Goal: Navigation & Orientation: Find specific page/section

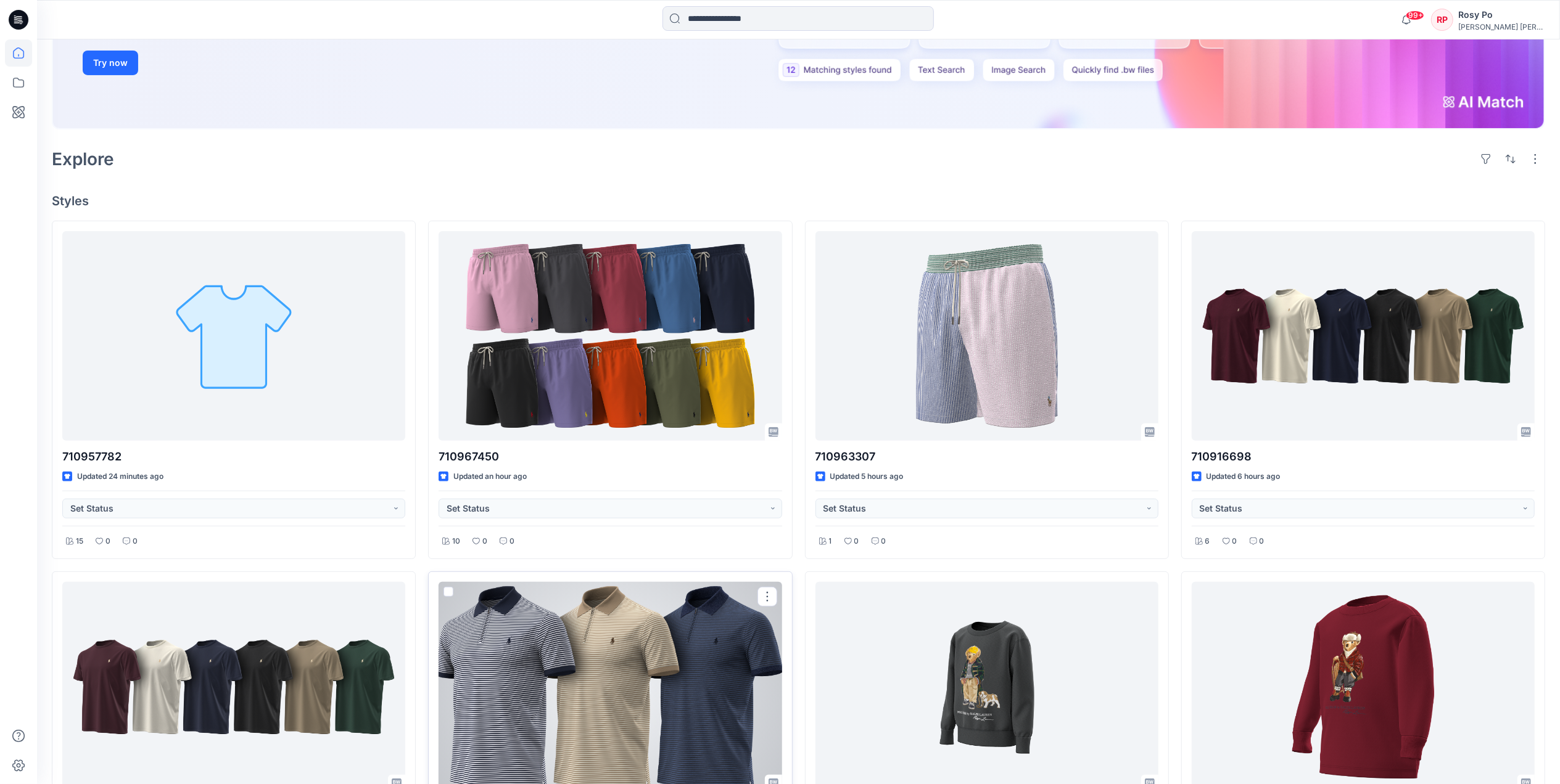
scroll to position [164, 0]
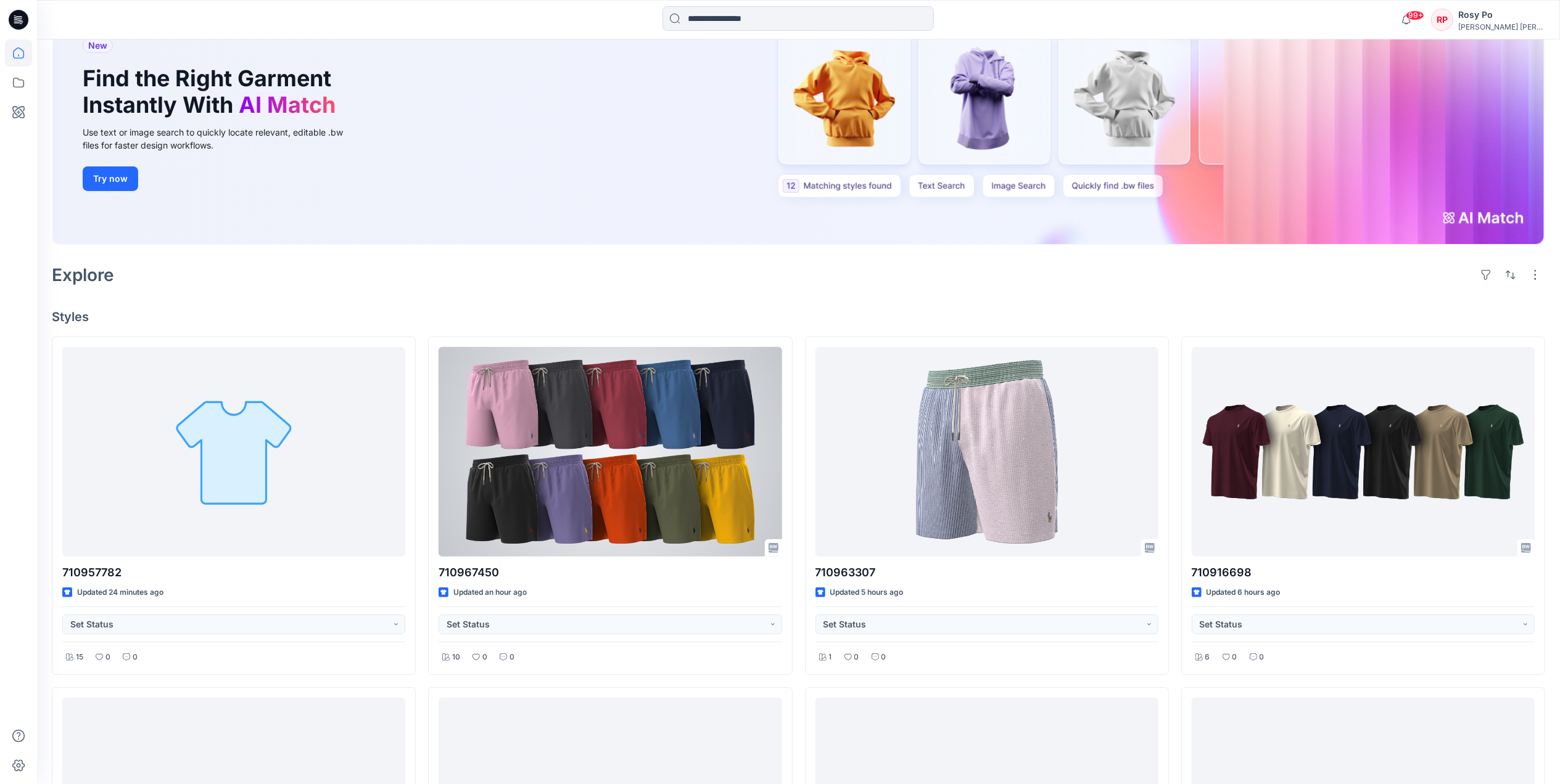
scroll to position [247, 0]
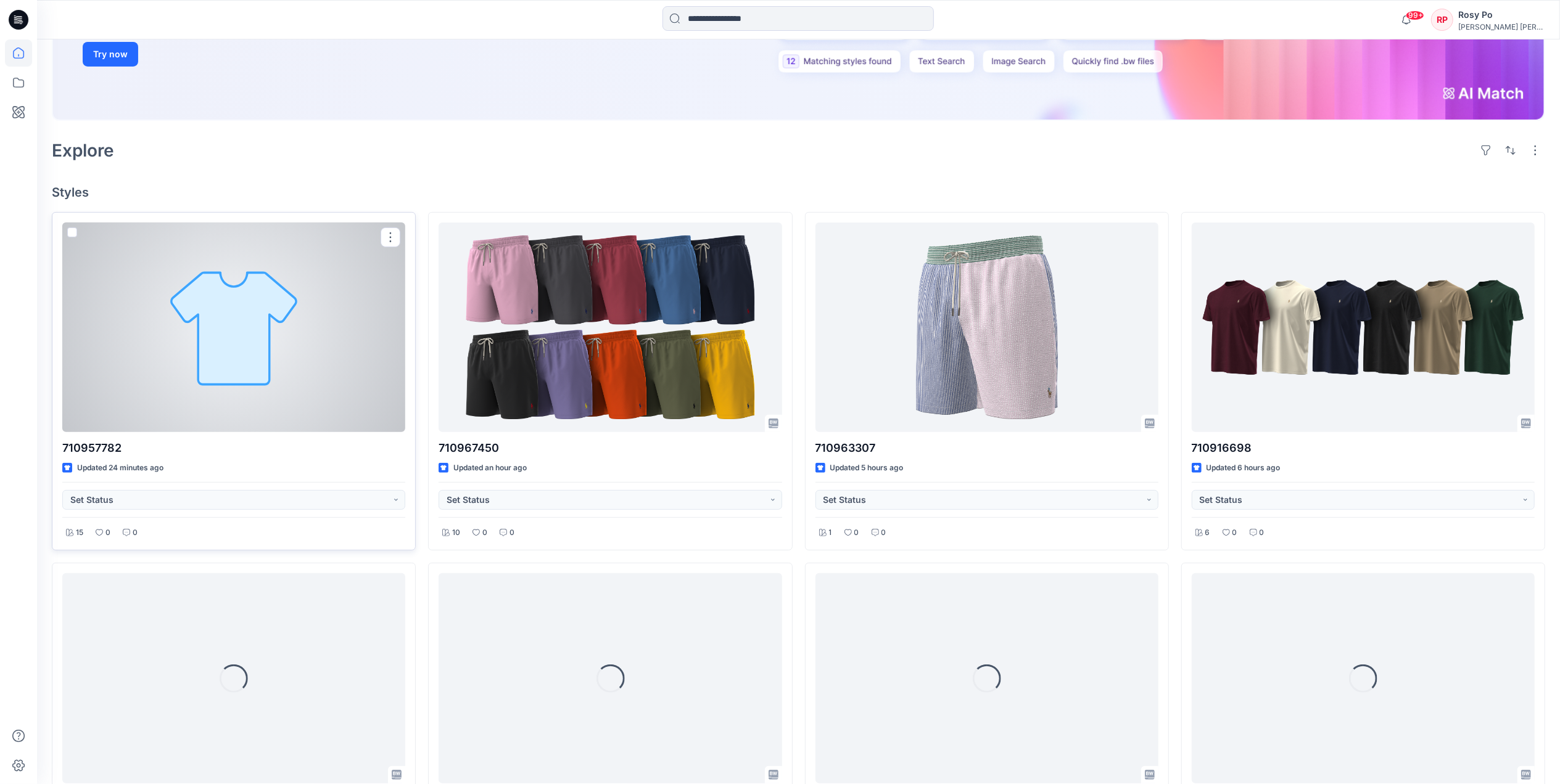
click at [288, 347] on div at bounding box center [233, 326] width 343 height 209
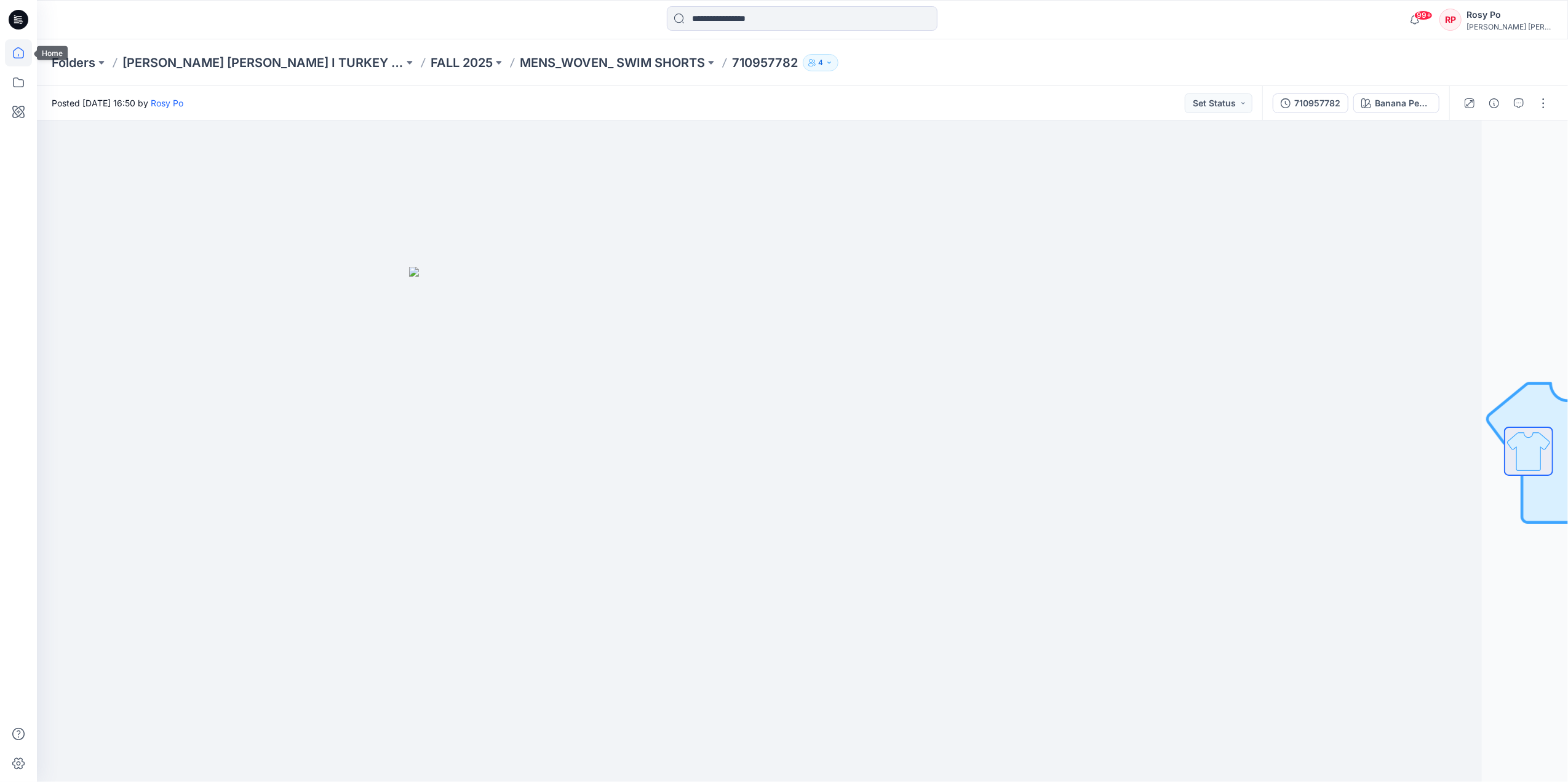
click at [25, 52] on icon at bounding box center [18, 52] width 27 height 27
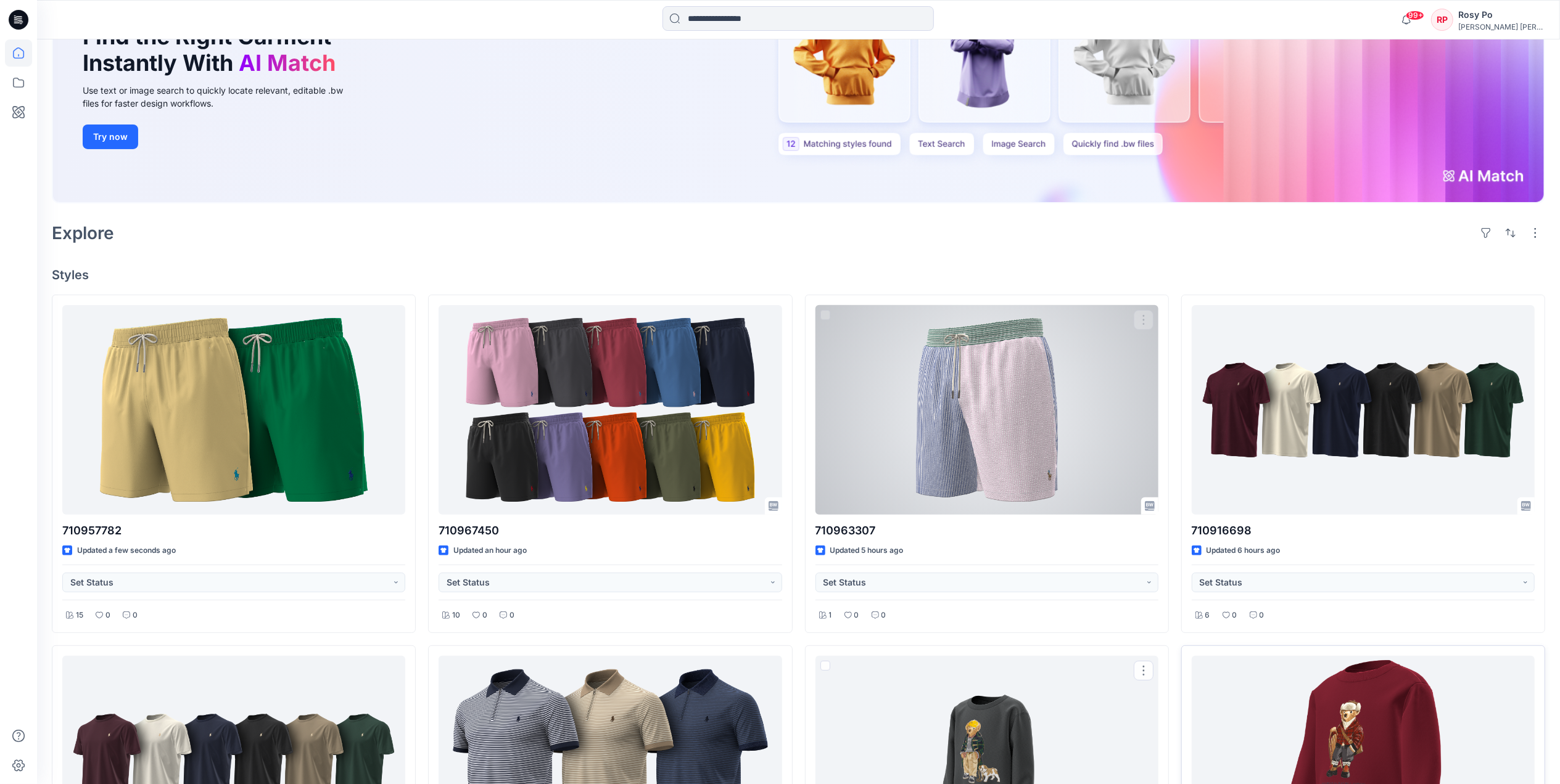
scroll to position [82, 0]
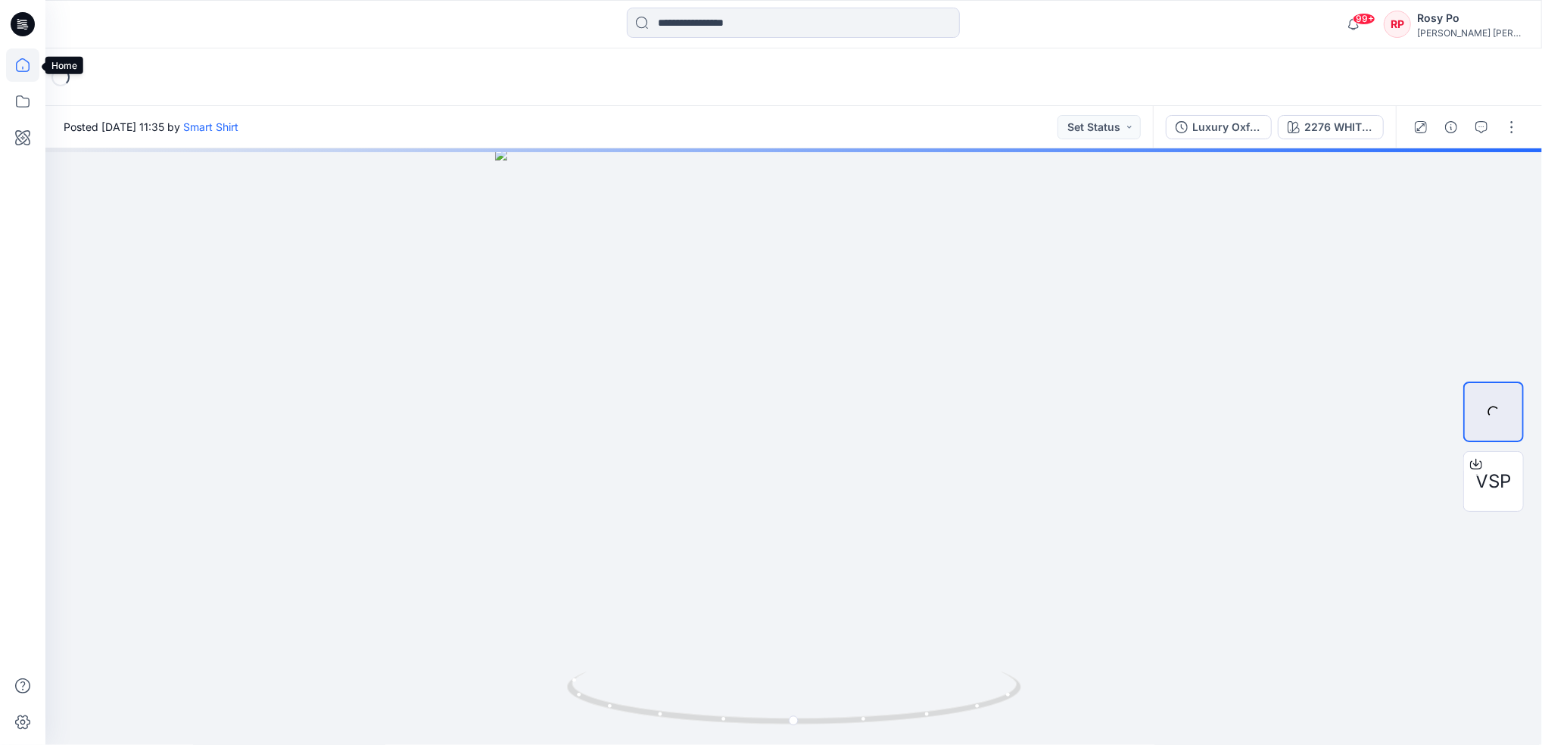
click at [14, 68] on icon at bounding box center [22, 64] width 33 height 33
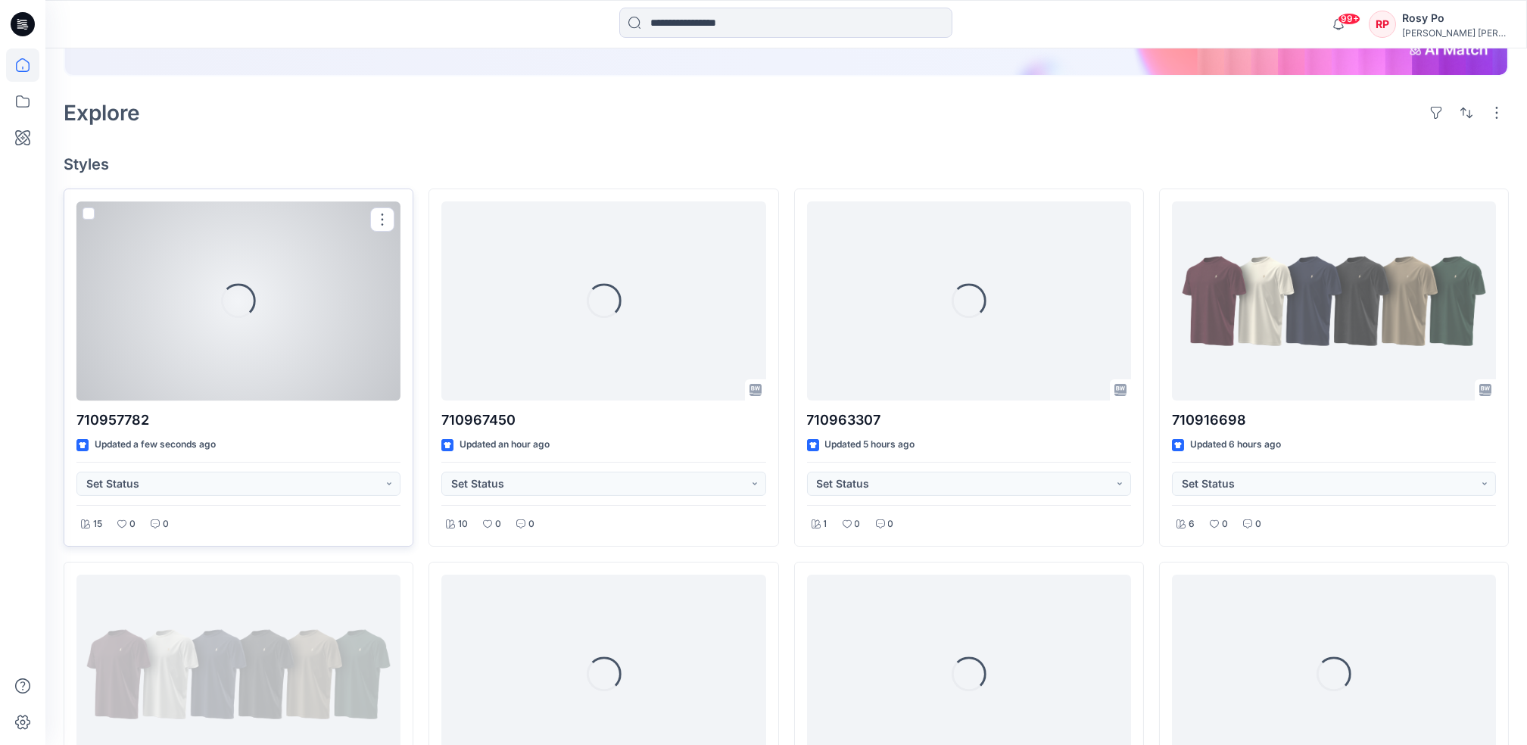
scroll to position [355, 0]
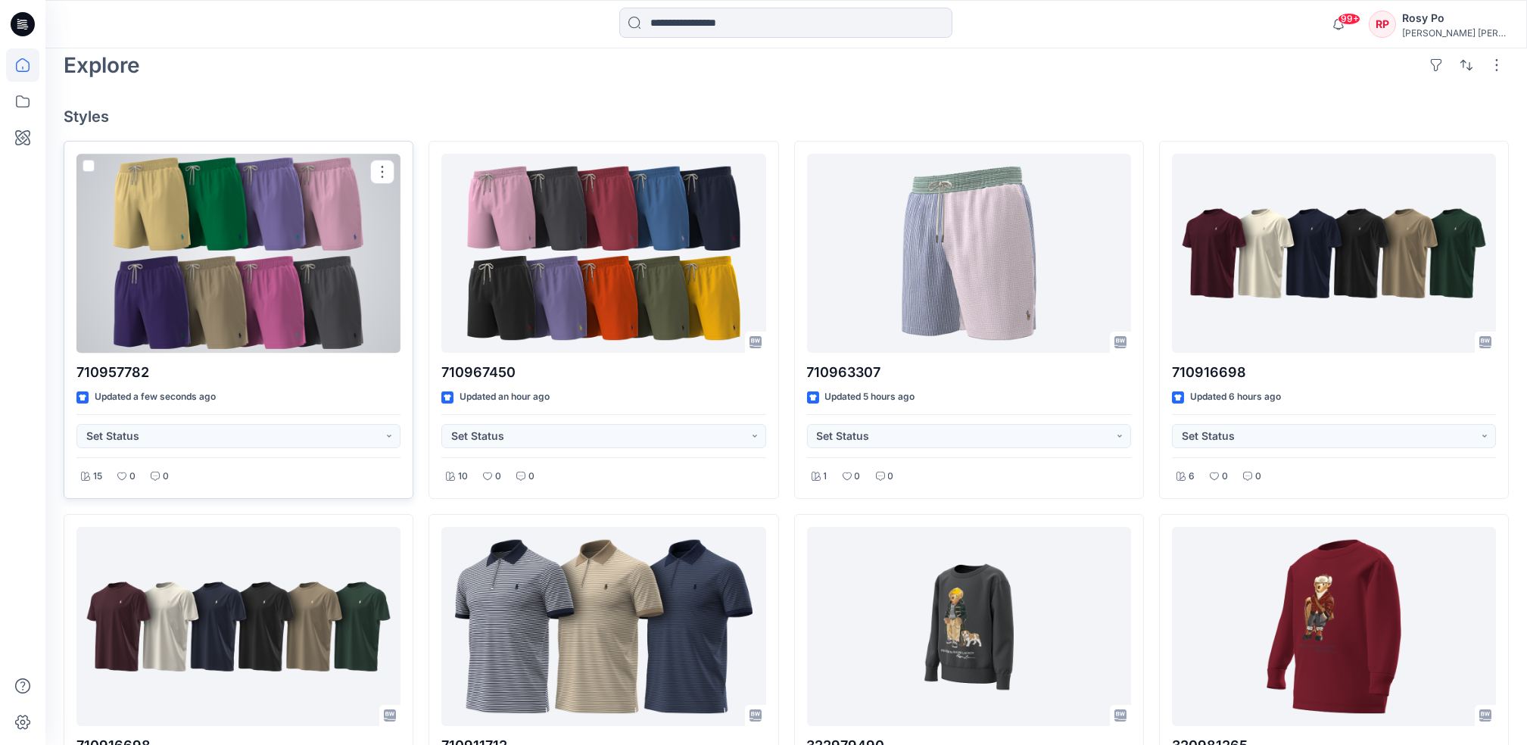
click at [295, 304] on div at bounding box center [238, 253] width 324 height 199
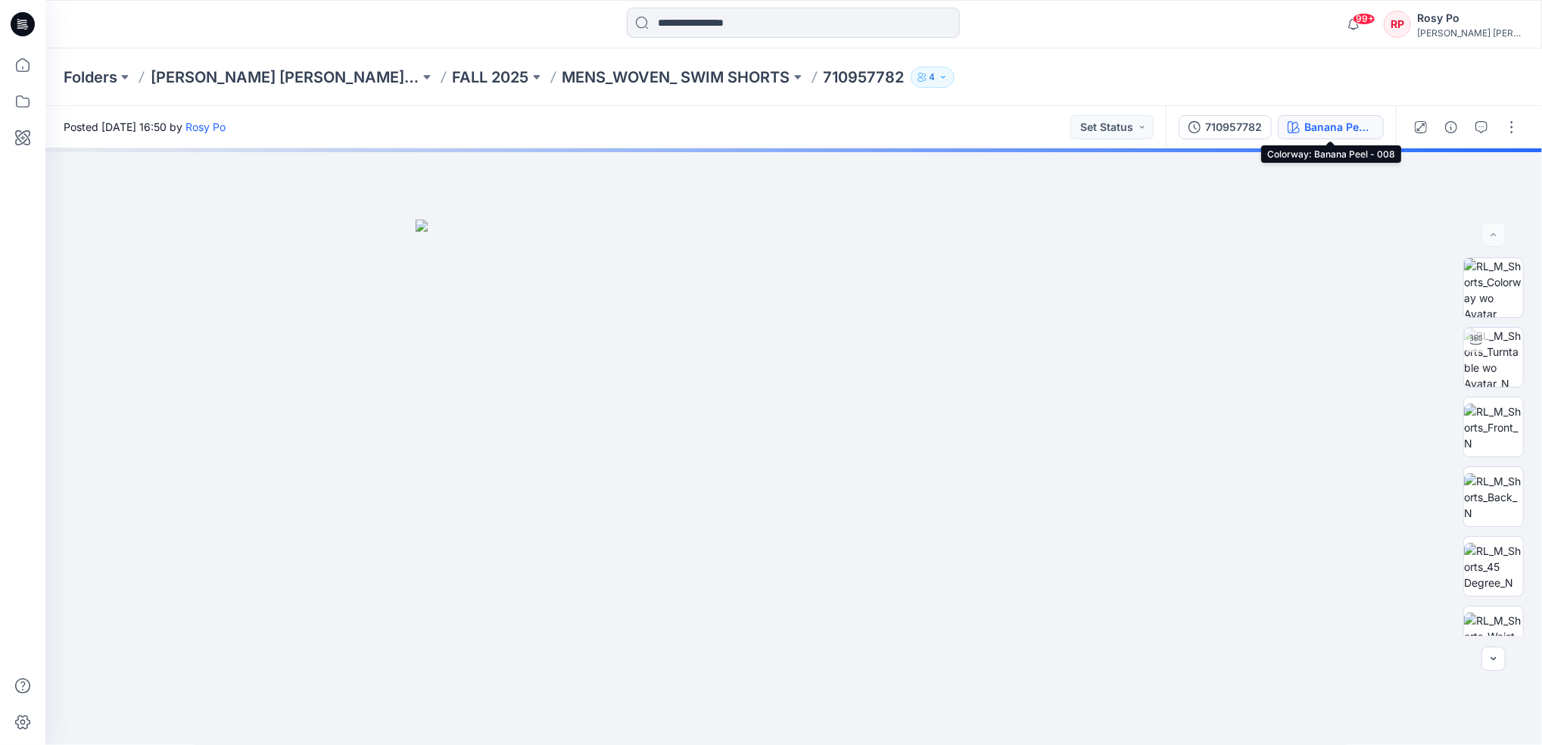
click at [1358, 131] on div "Banana Peel - 008" at bounding box center [1340, 127] width 70 height 17
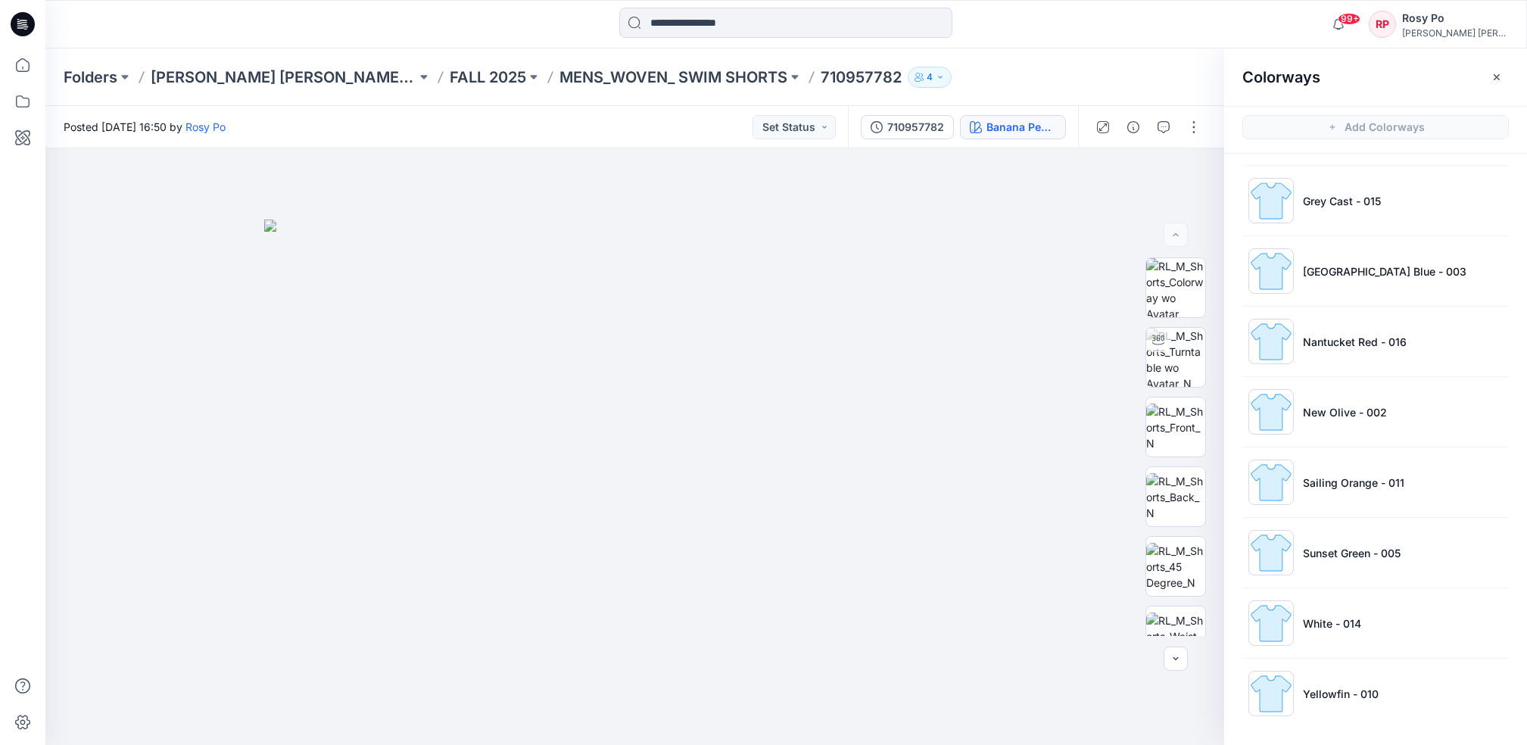
scroll to position [5, 0]
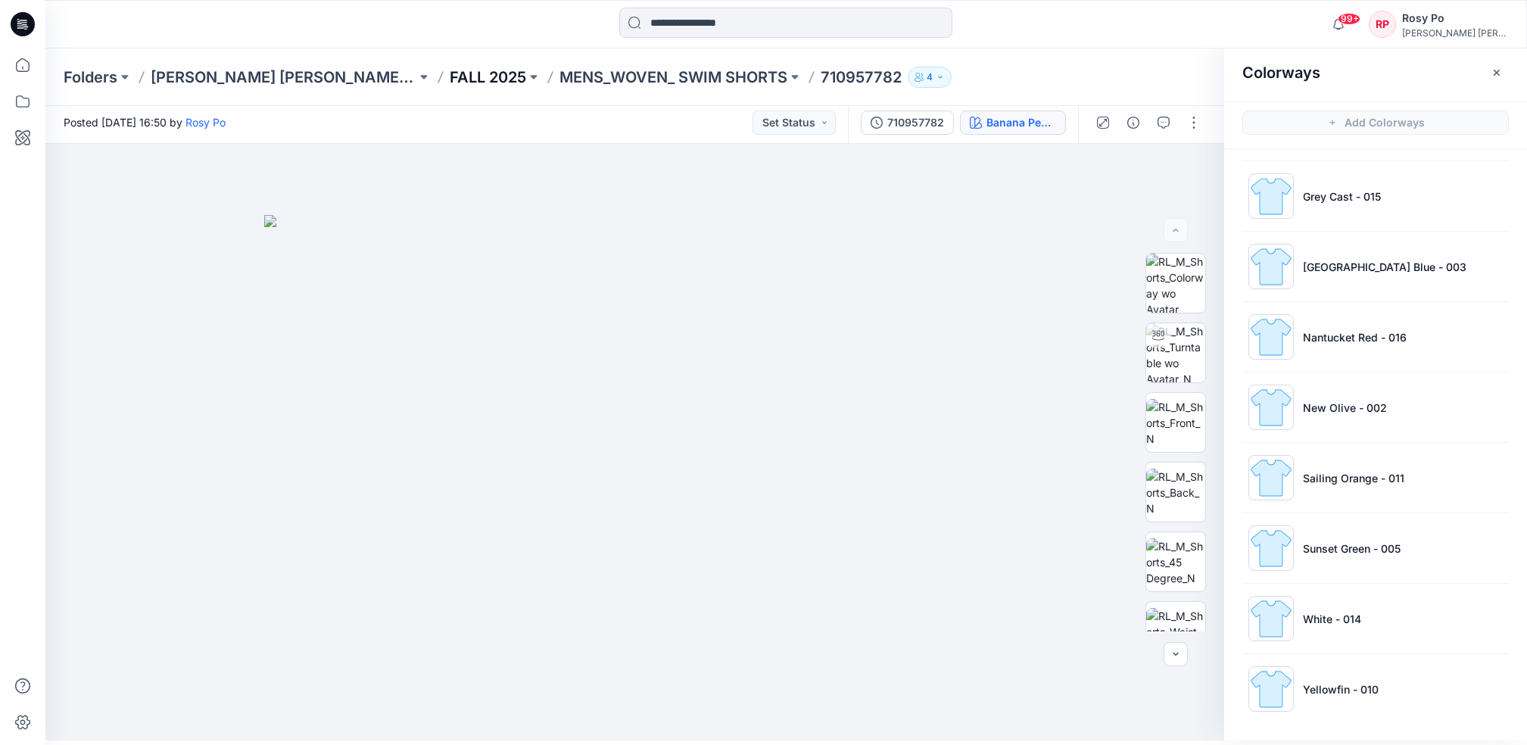
click at [475, 75] on p "FALL 2025" at bounding box center [488, 77] width 76 height 21
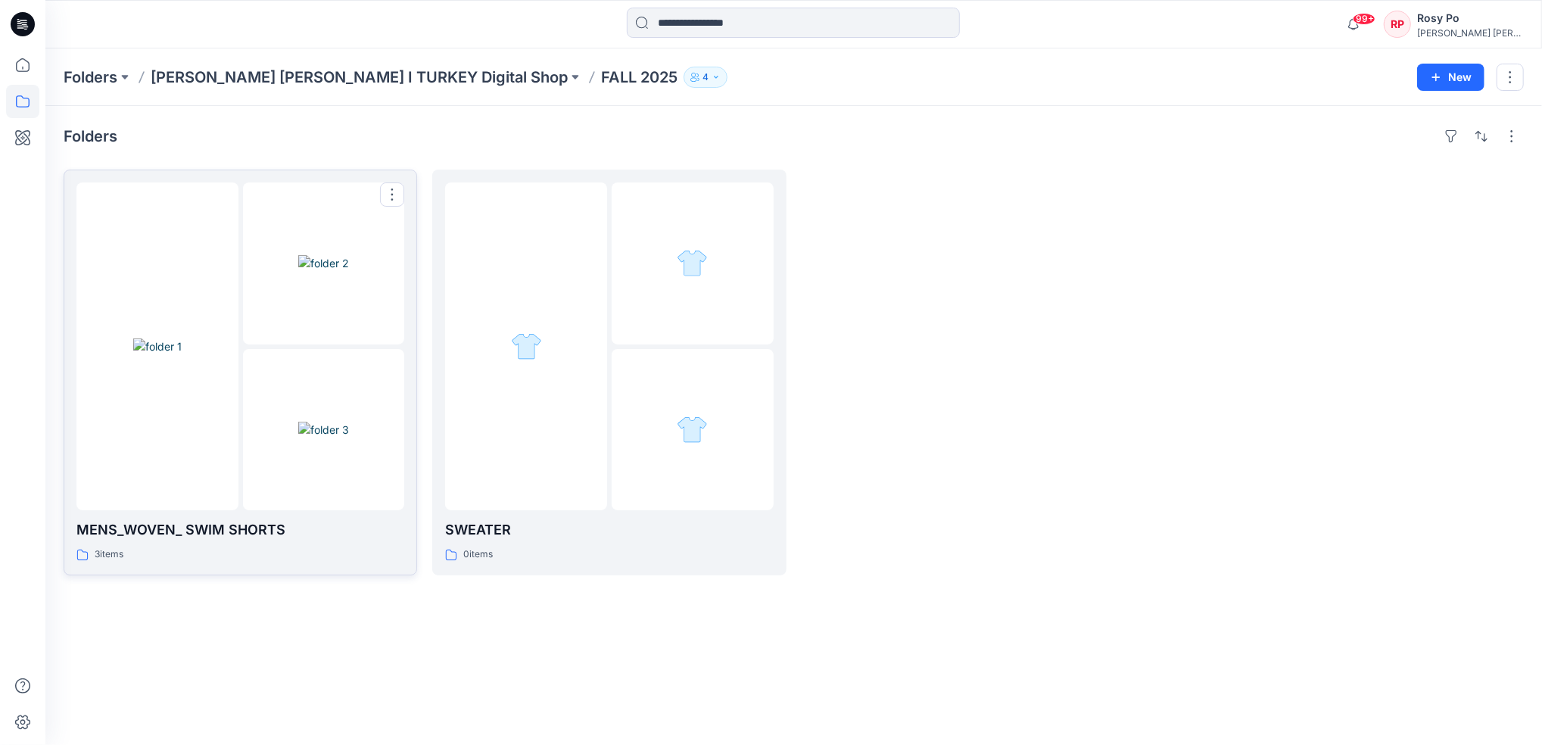
click at [215, 320] on div at bounding box center [157, 346] width 162 height 328
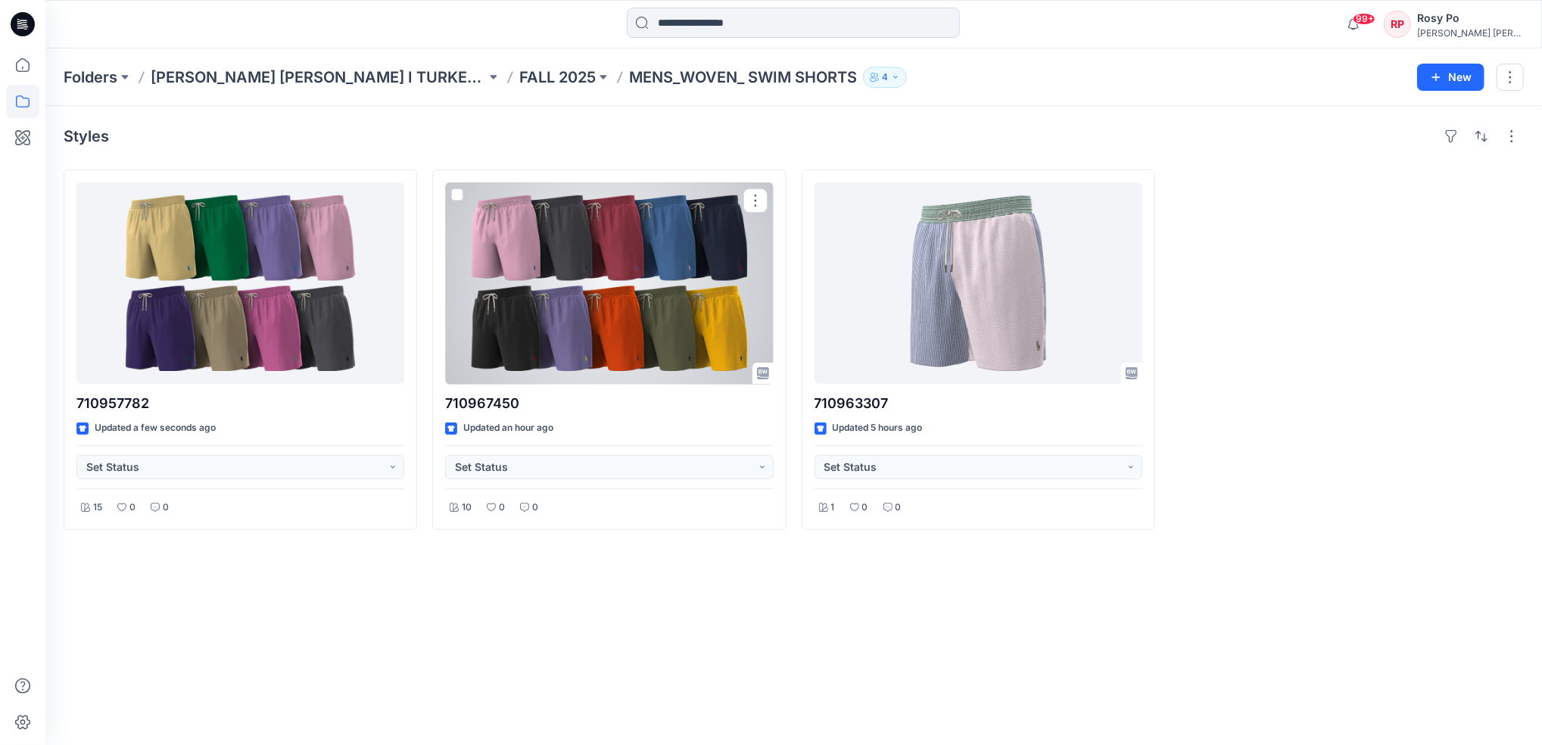
click at [851, 643] on div "Styles 710957782 Updated a few seconds ago Set Status 15 0 0 710967450 Updated …" at bounding box center [793, 425] width 1497 height 639
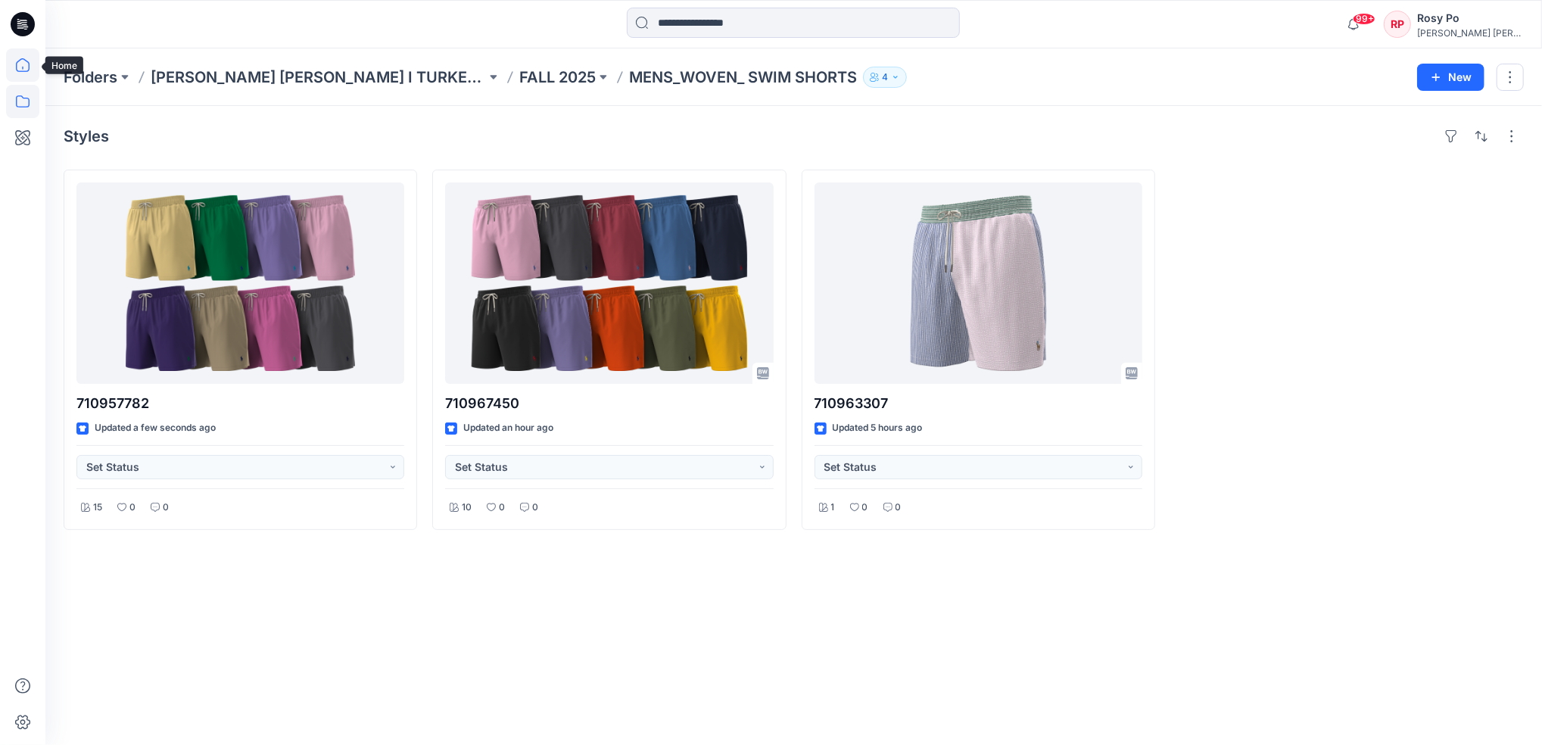
click at [15, 58] on icon at bounding box center [22, 64] width 33 height 33
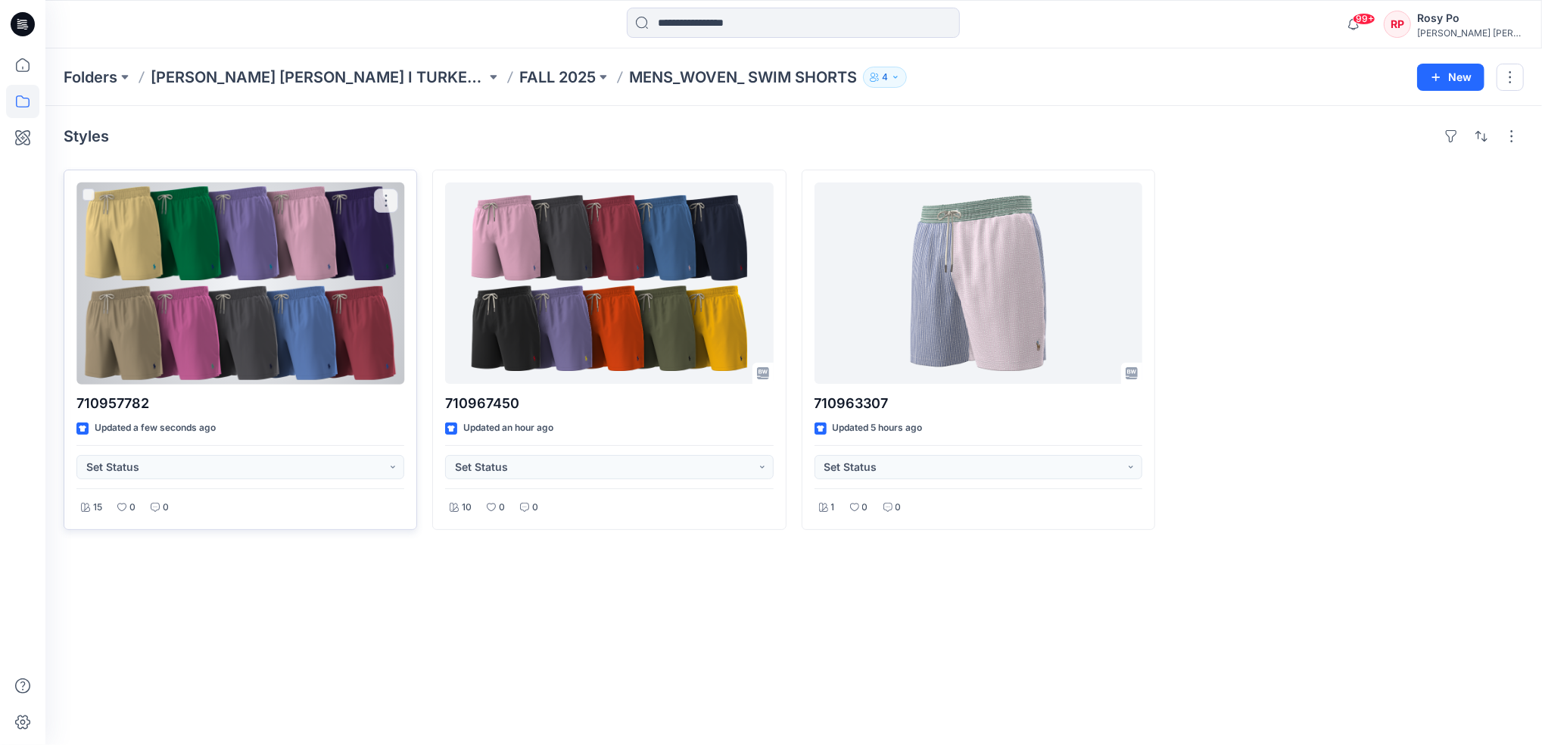
click at [297, 307] on div at bounding box center [240, 282] width 328 height 201
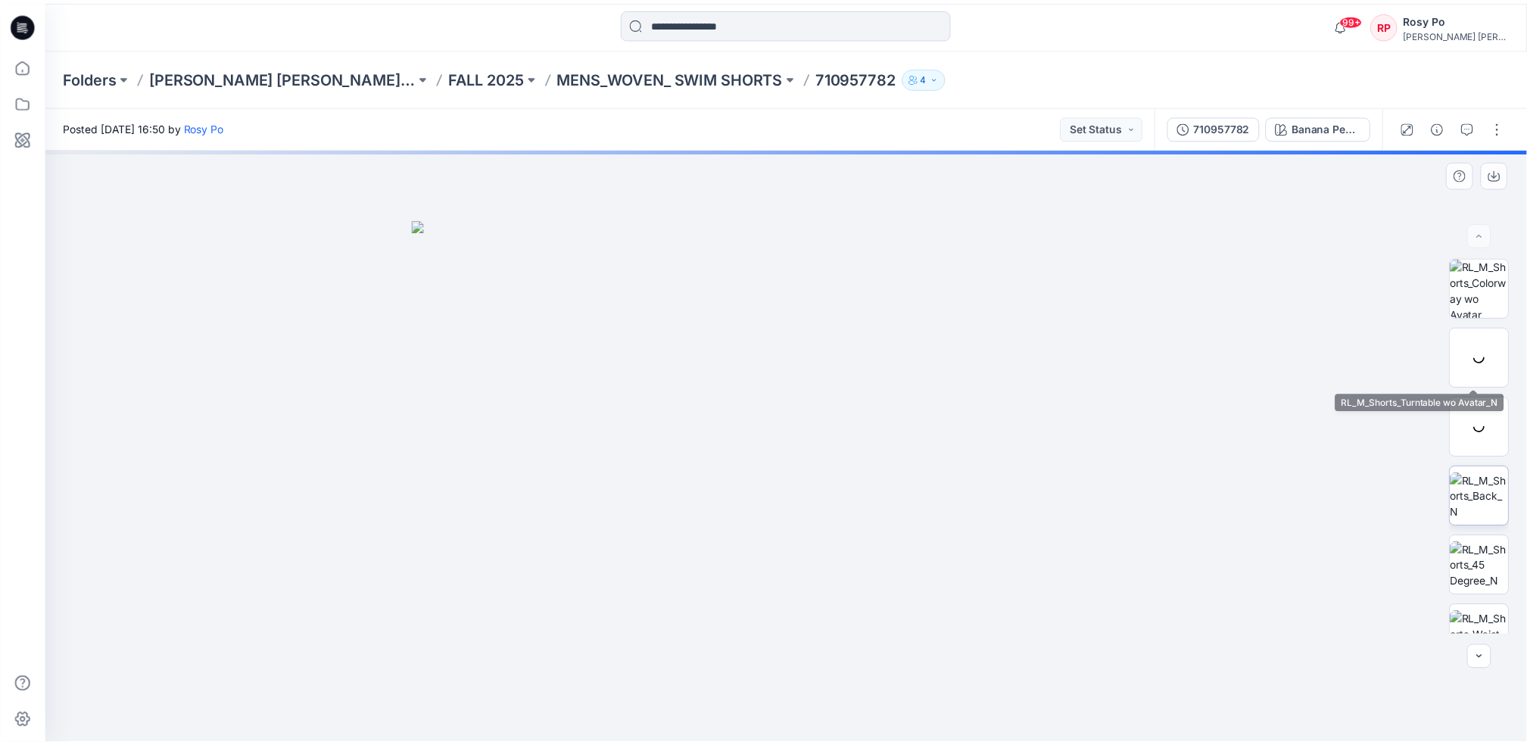
scroll to position [99, 0]
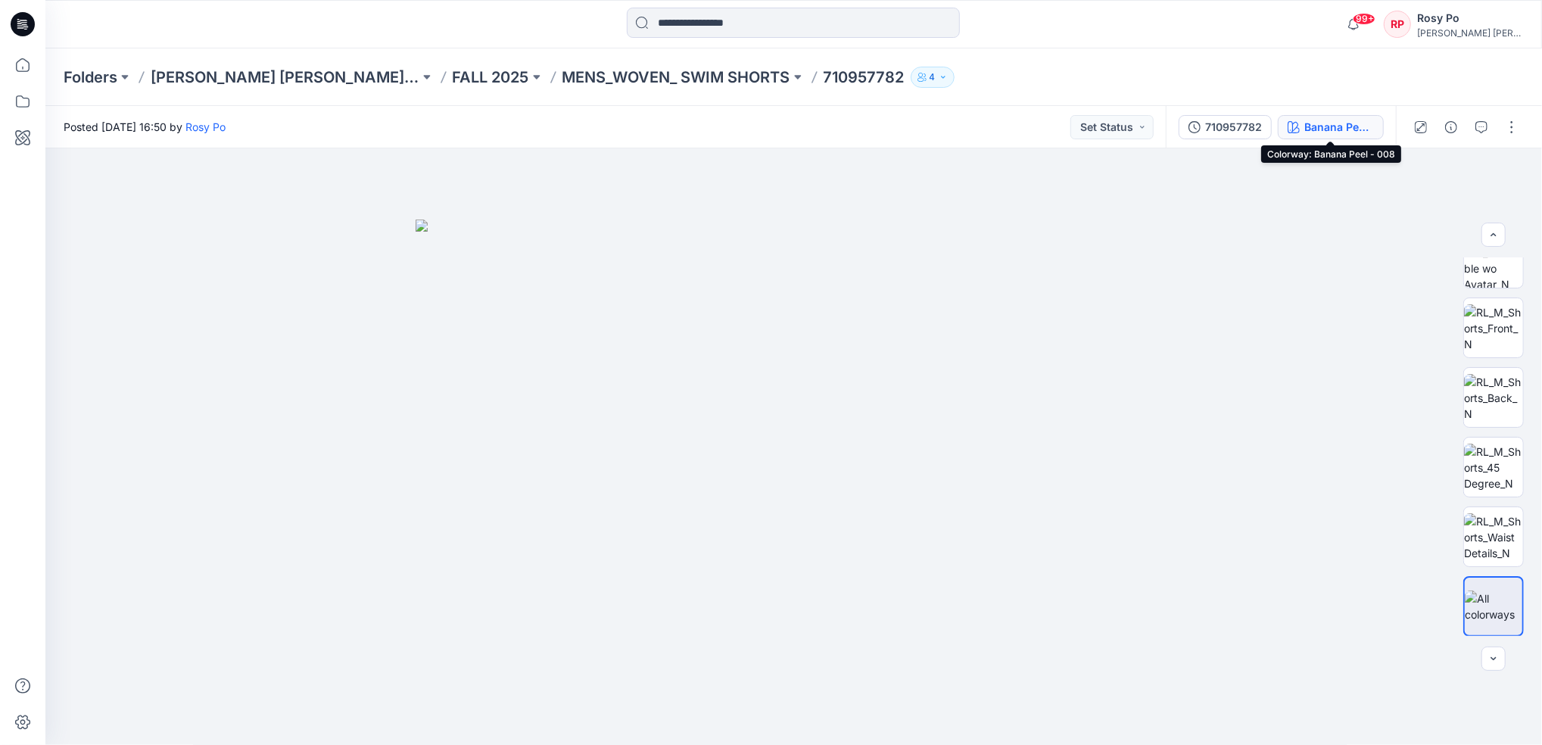
click at [1348, 115] on button "Banana Peel - 008" at bounding box center [1331, 127] width 106 height 24
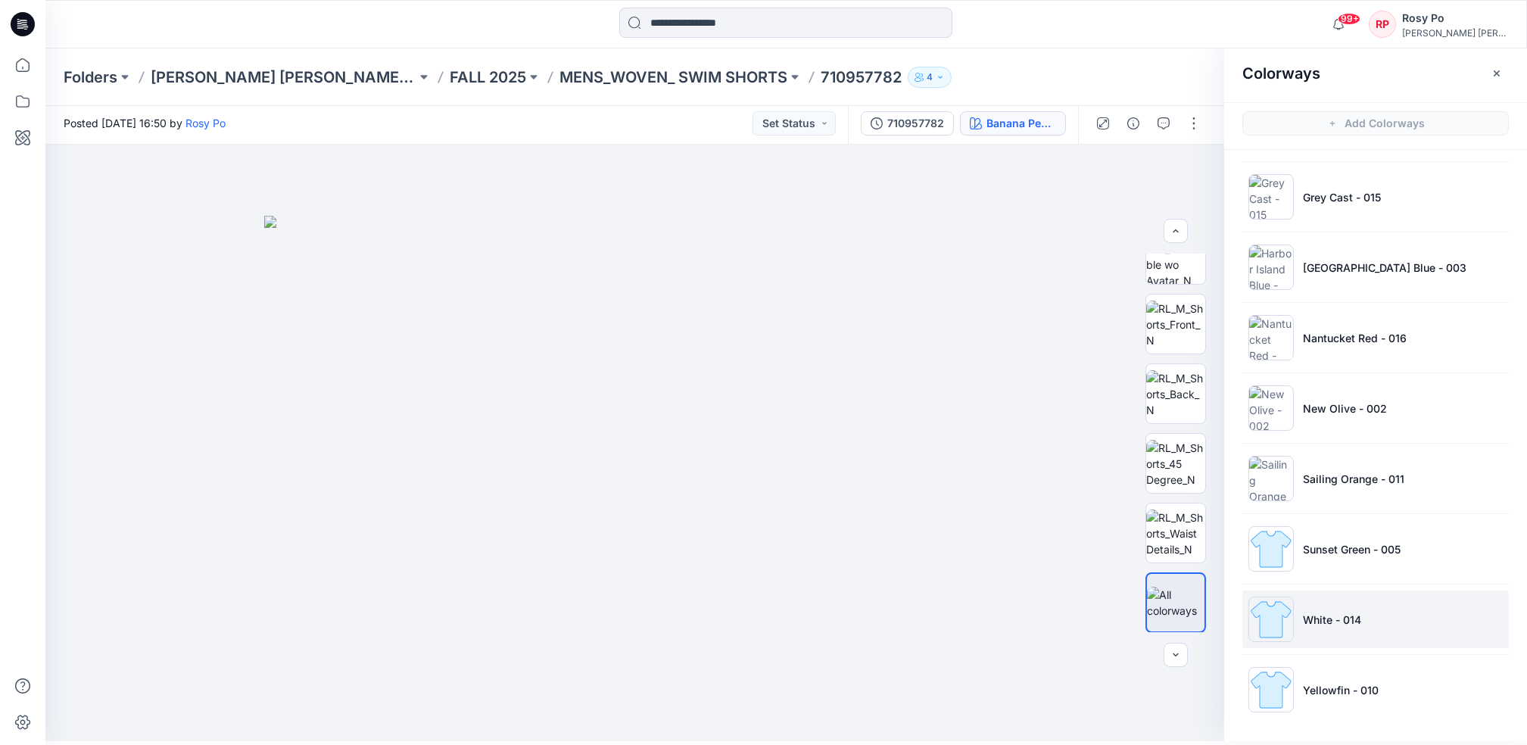
scroll to position [5, 0]
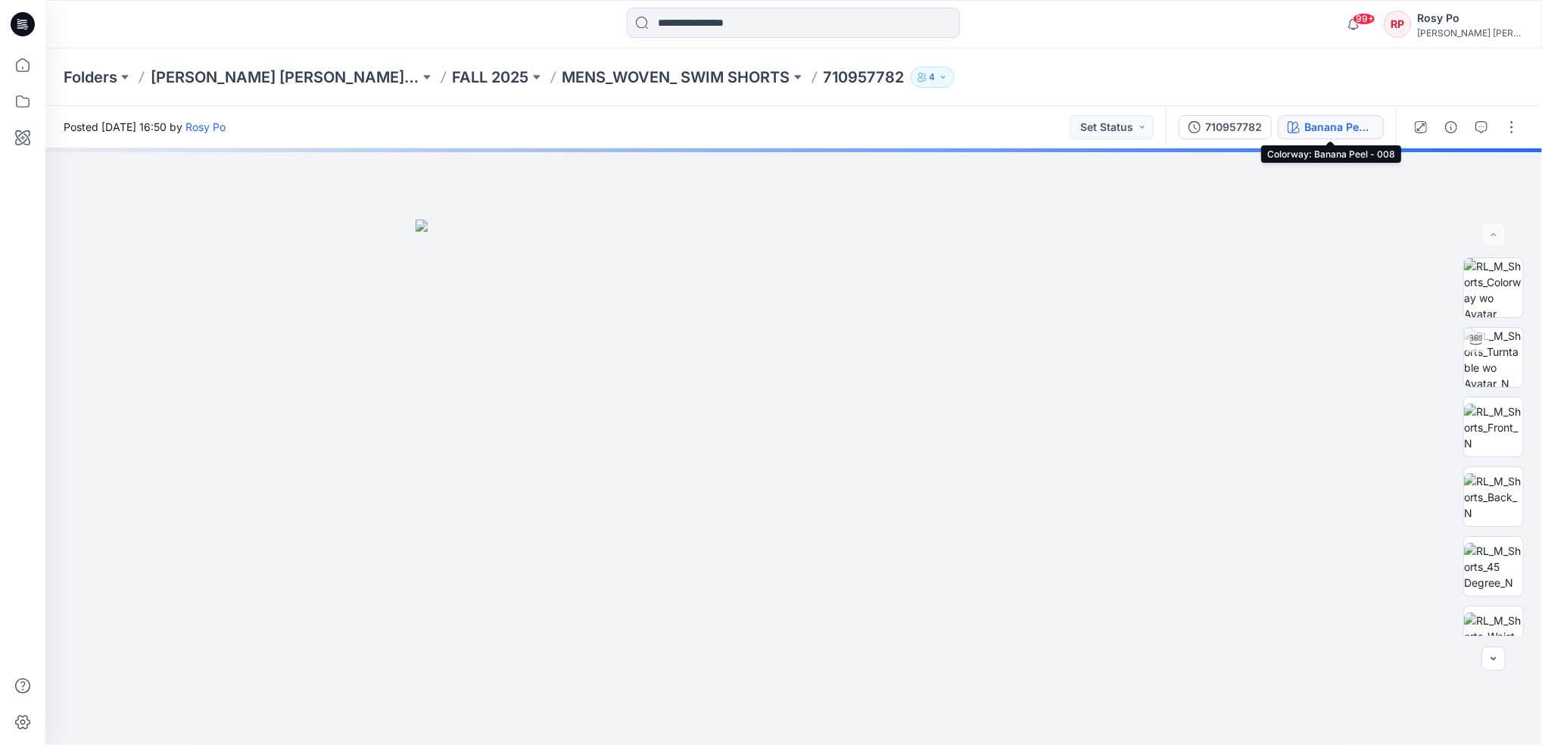
click at [1365, 121] on div "Banana Peel - 008" at bounding box center [1340, 127] width 70 height 17
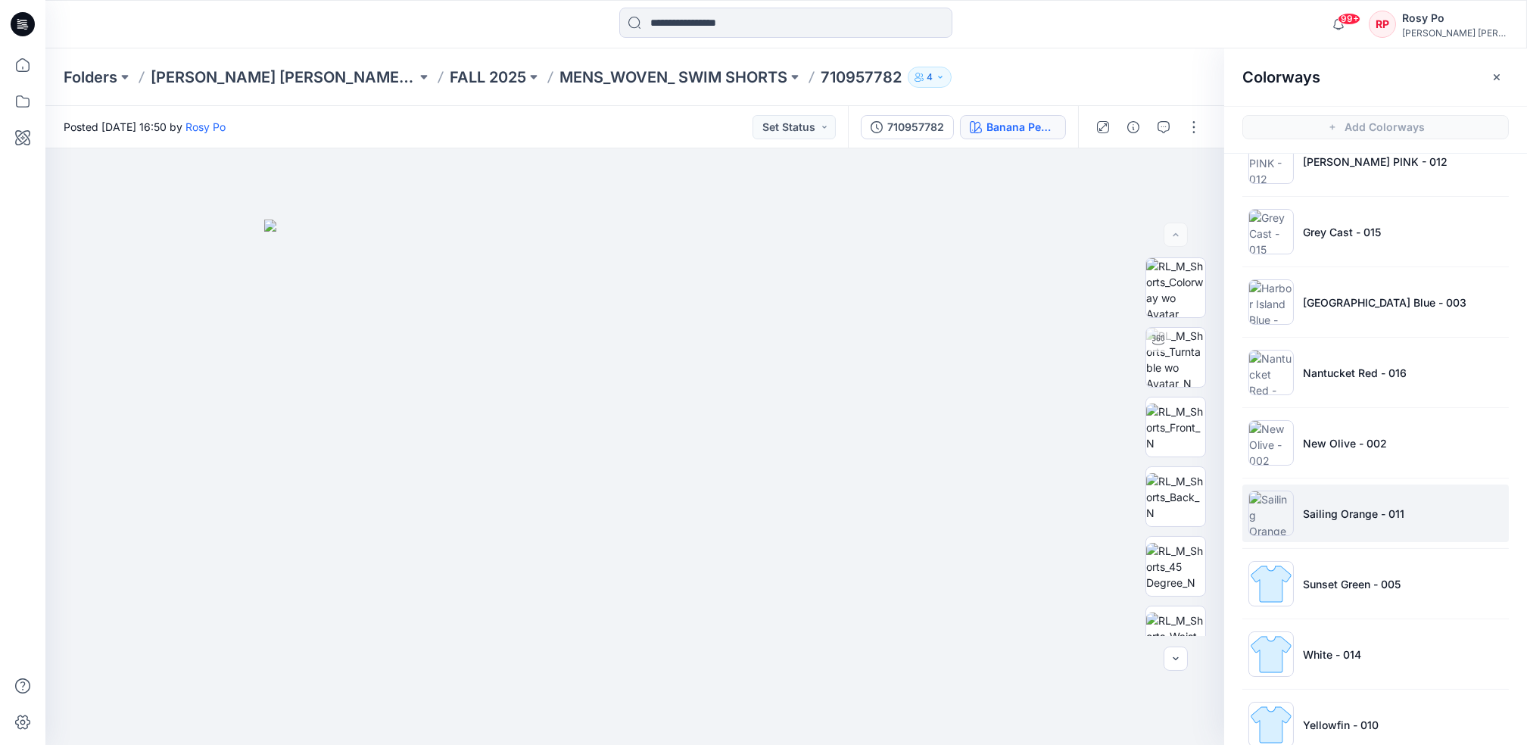
scroll to position [490, 0]
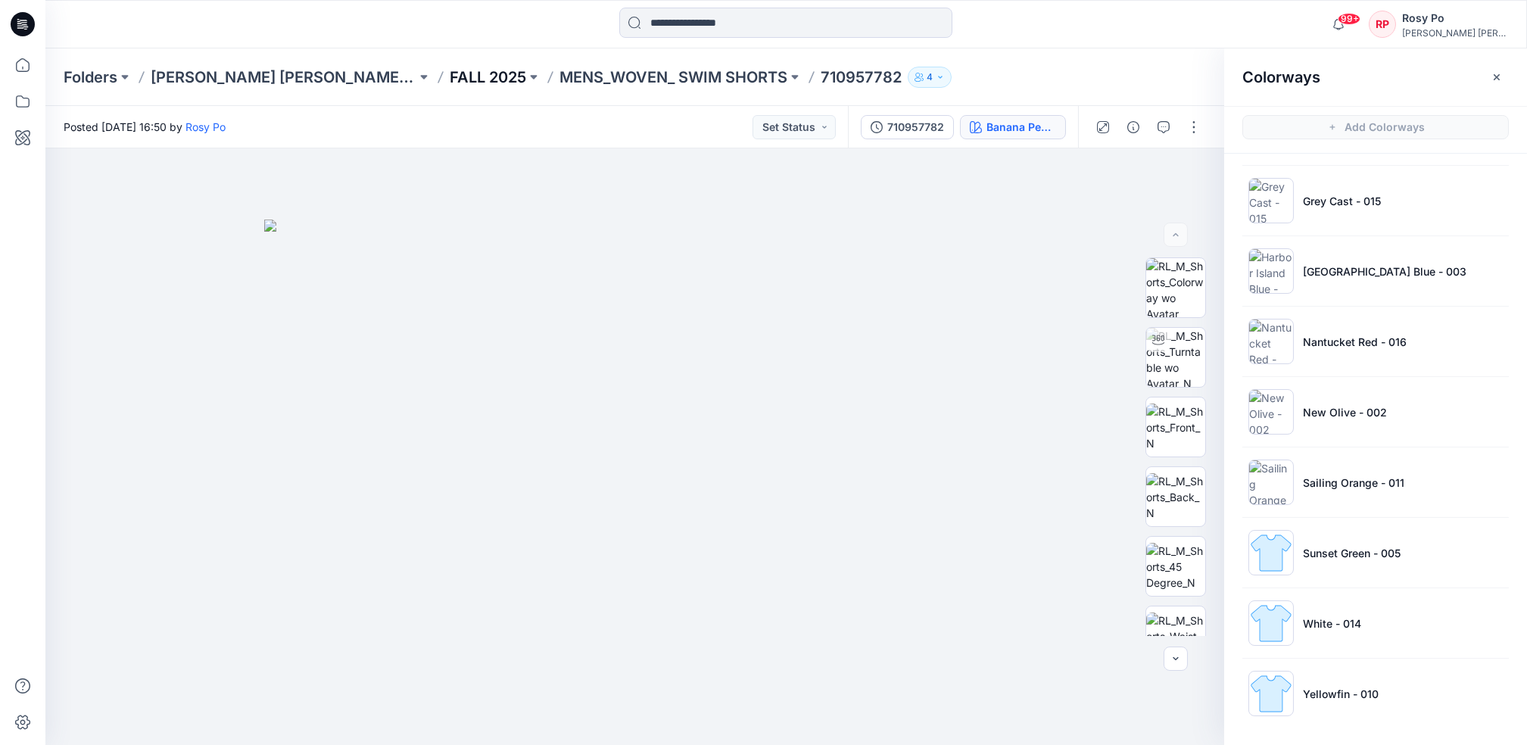
click at [464, 73] on p "FALL 2025" at bounding box center [488, 77] width 76 height 21
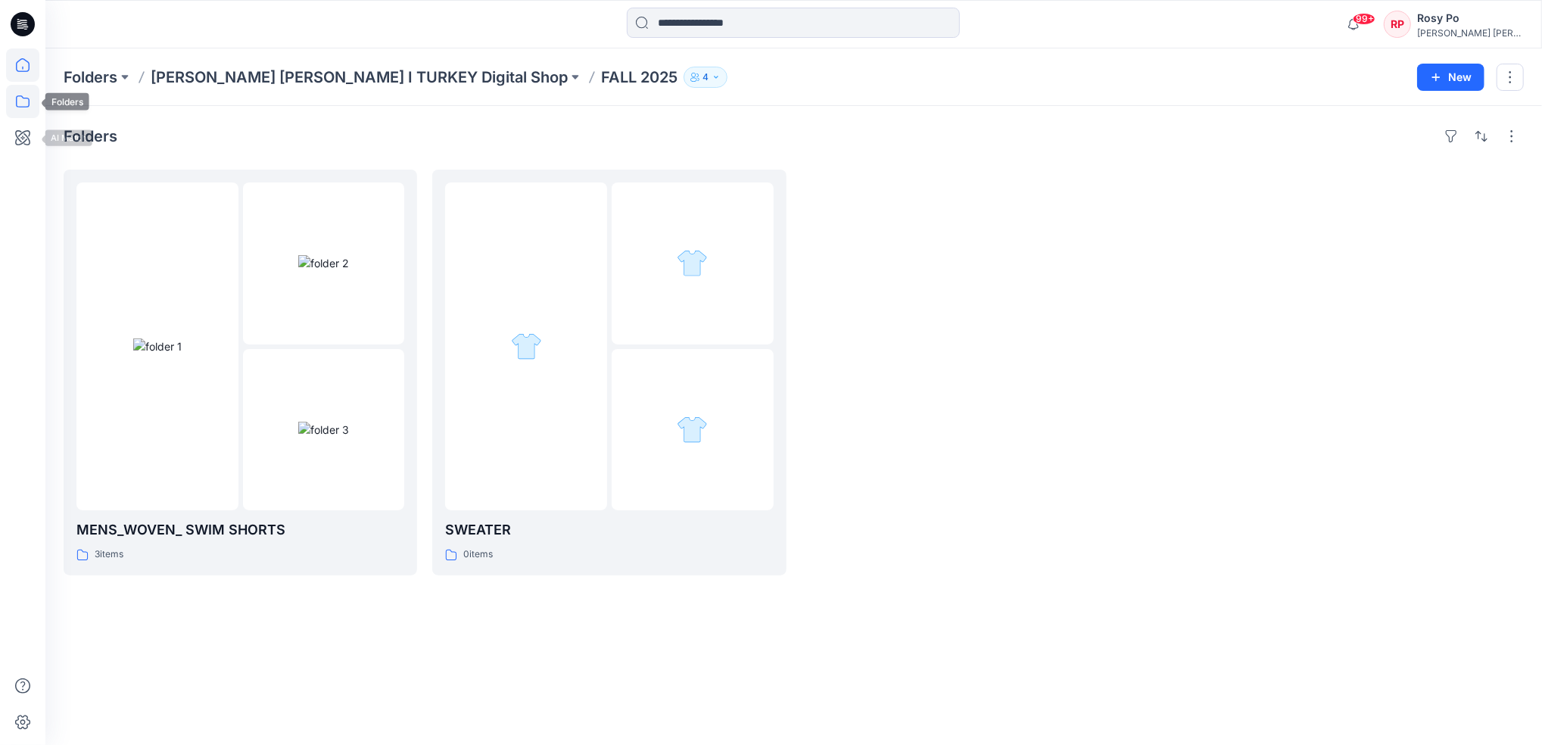
click at [27, 73] on icon at bounding box center [22, 64] width 33 height 33
